Goal: Transaction & Acquisition: Purchase product/service

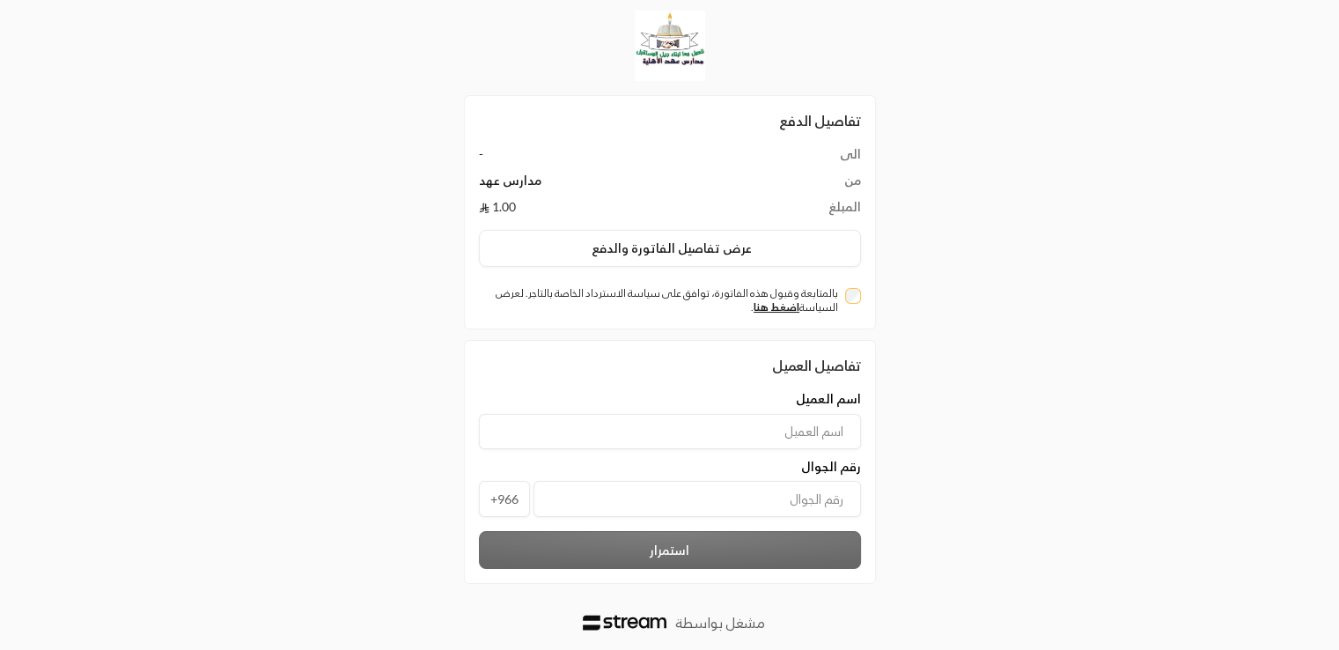
click at [808, 430] on input at bounding box center [670, 431] width 382 height 35
type input "l"
type input "[PERSON_NAME]"
click at [780, 487] on input "tel" at bounding box center [698, 499] width 328 height 36
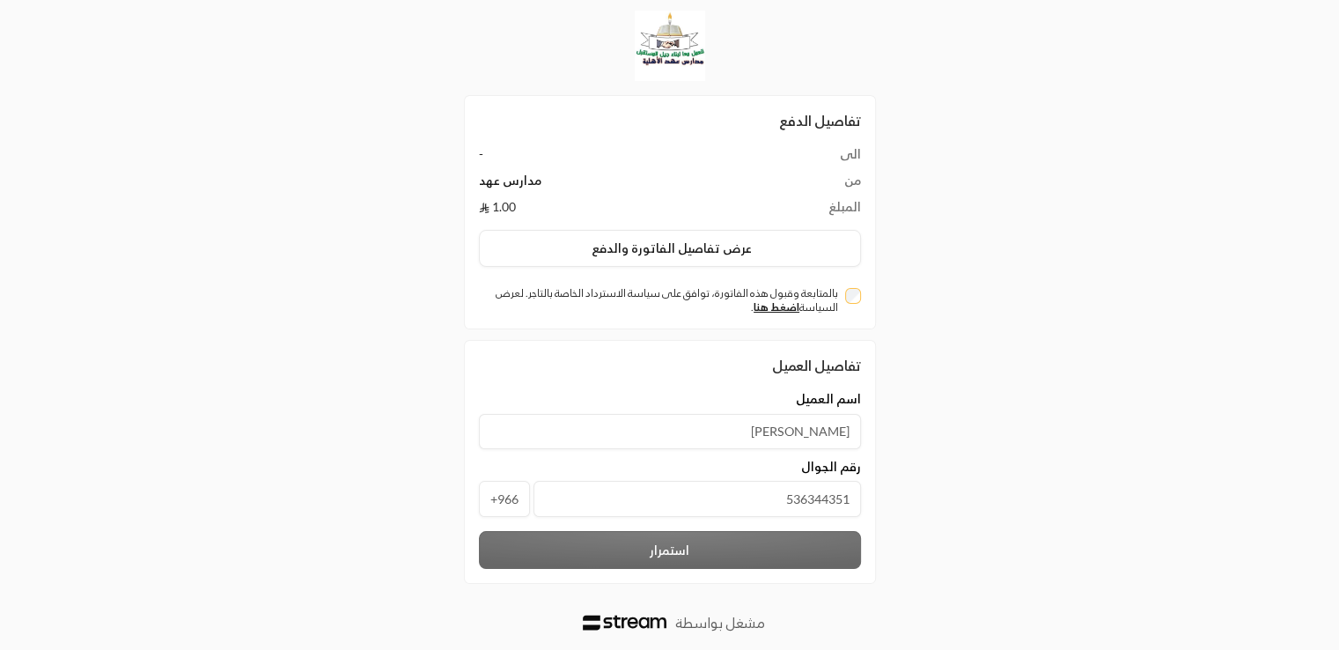
scroll to position [35, 0]
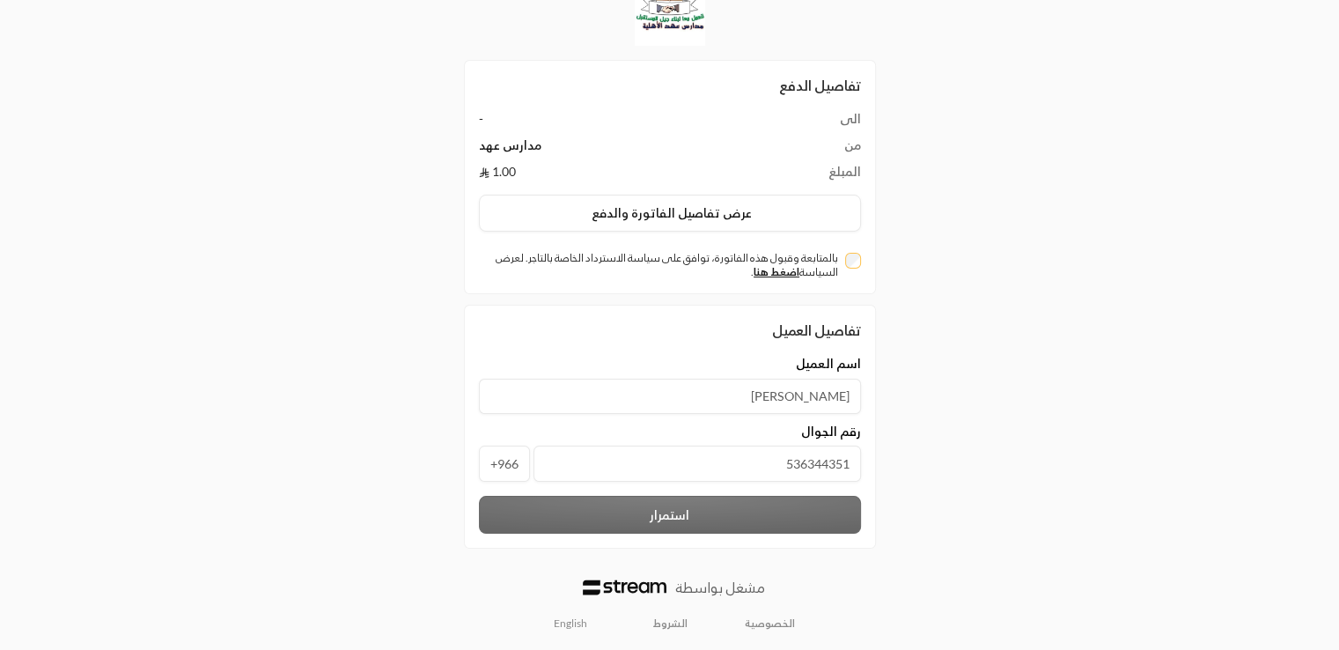
type input "536344351"
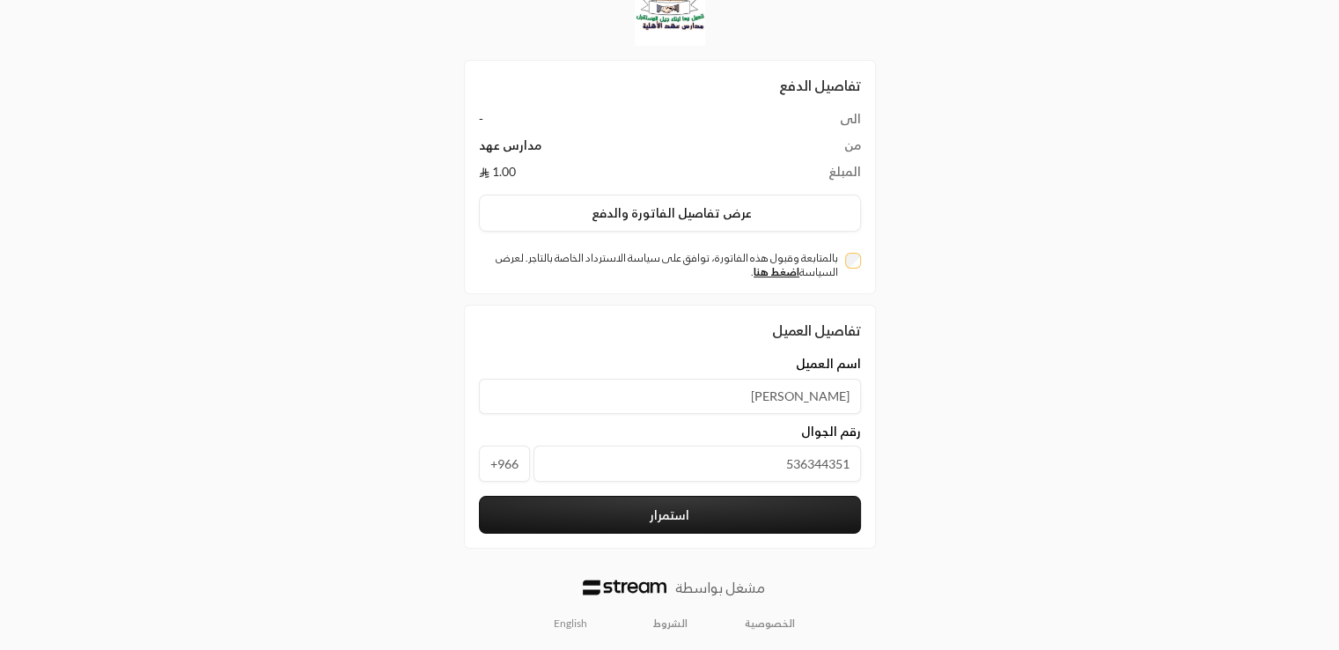
click at [771, 514] on button "استمرار" at bounding box center [670, 515] width 382 height 38
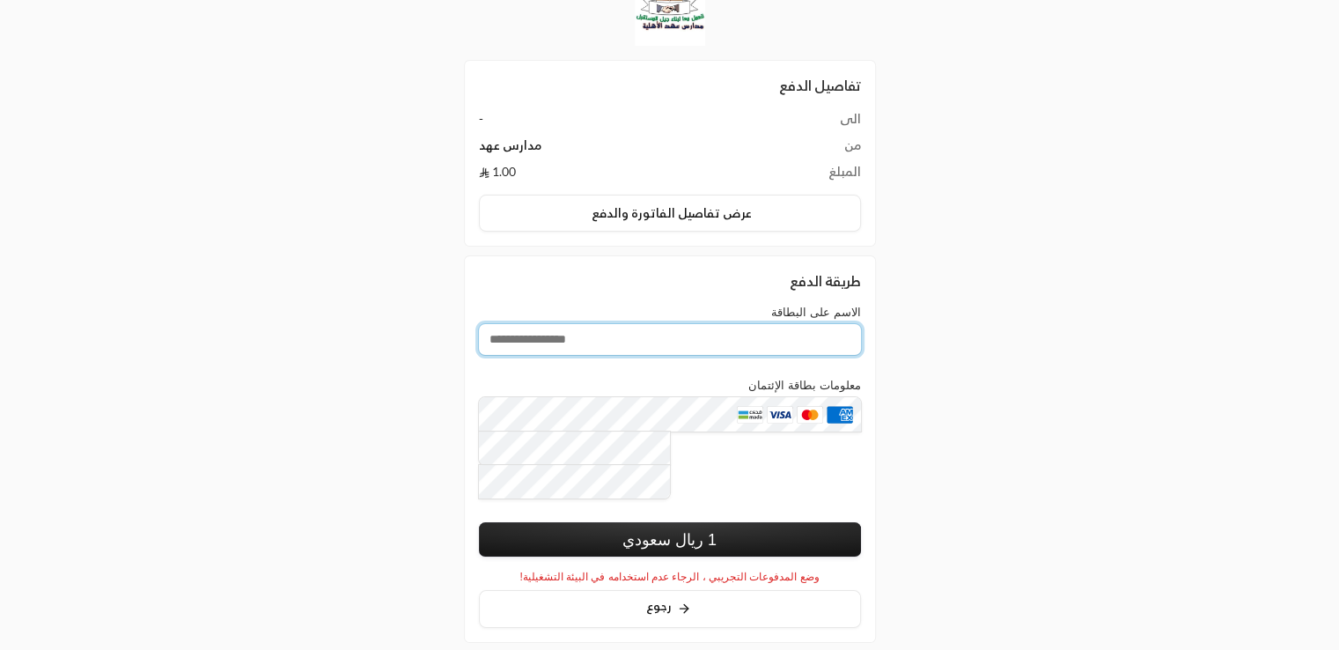
click at [691, 346] on input "الاسم على البطاقة" at bounding box center [670, 339] width 382 height 31
click at [950, 325] on div "تفاصيل الدفع الى - من مدارس عهد المبلغ 1.00 عرض تفاصيل الفاتورة والدفع طريقة ال…" at bounding box center [670, 355] width 670 height 781
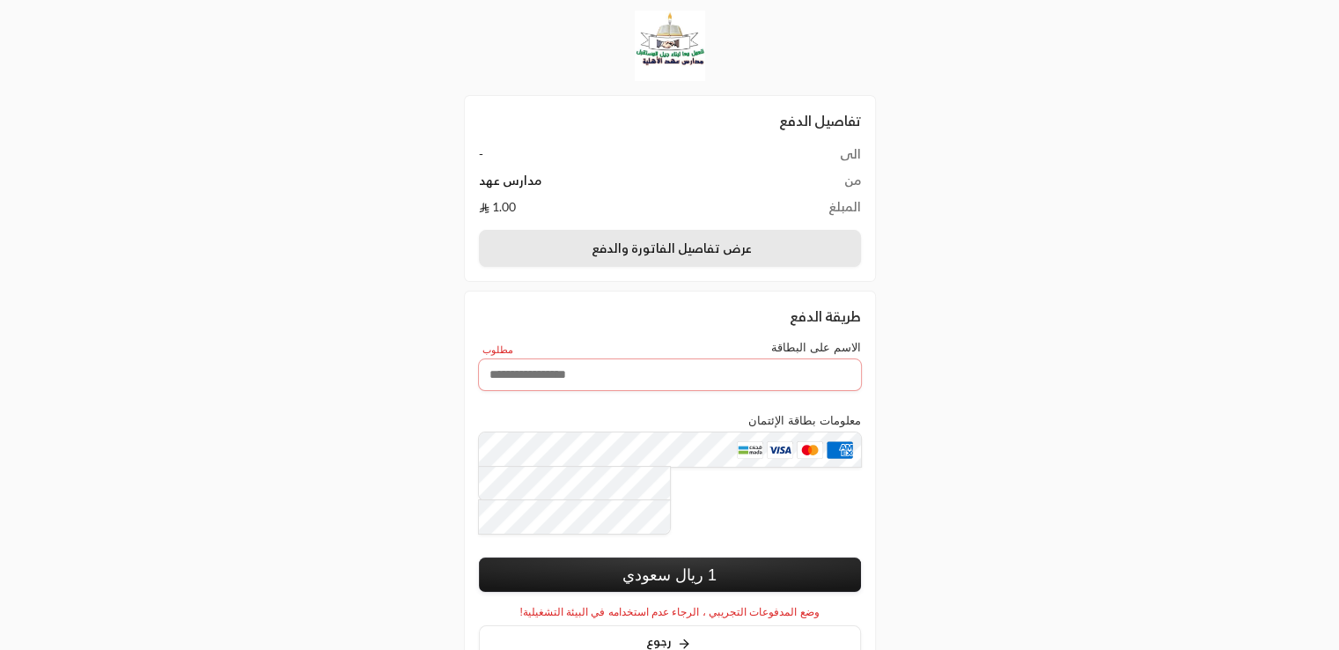
click at [678, 244] on button "عرض تفاصيل الفاتورة والدفع" at bounding box center [670, 248] width 382 height 37
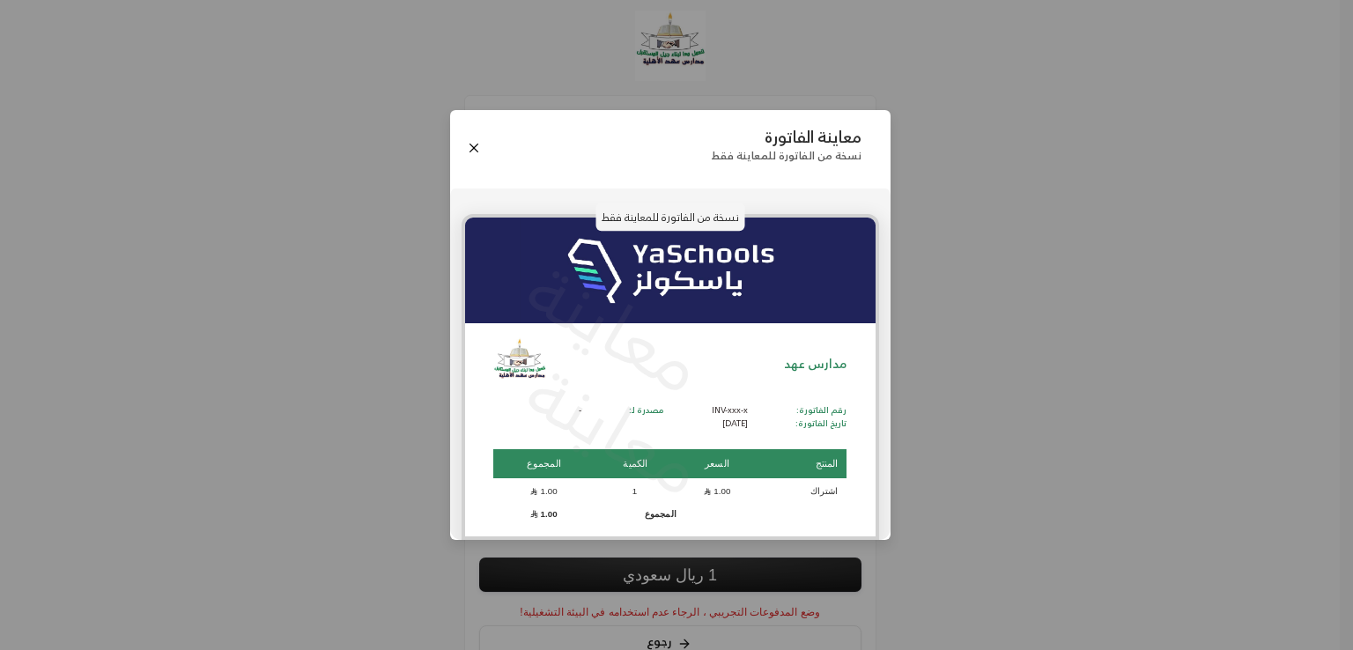
click at [954, 195] on div "معاينة الفاتورة نسخة من الفاتورة للمعاينة فقط نسخة من الفاتورة للمعاينة فقط معا…" at bounding box center [676, 325] width 1353 height 650
